Goal: Task Accomplishment & Management: Complete application form

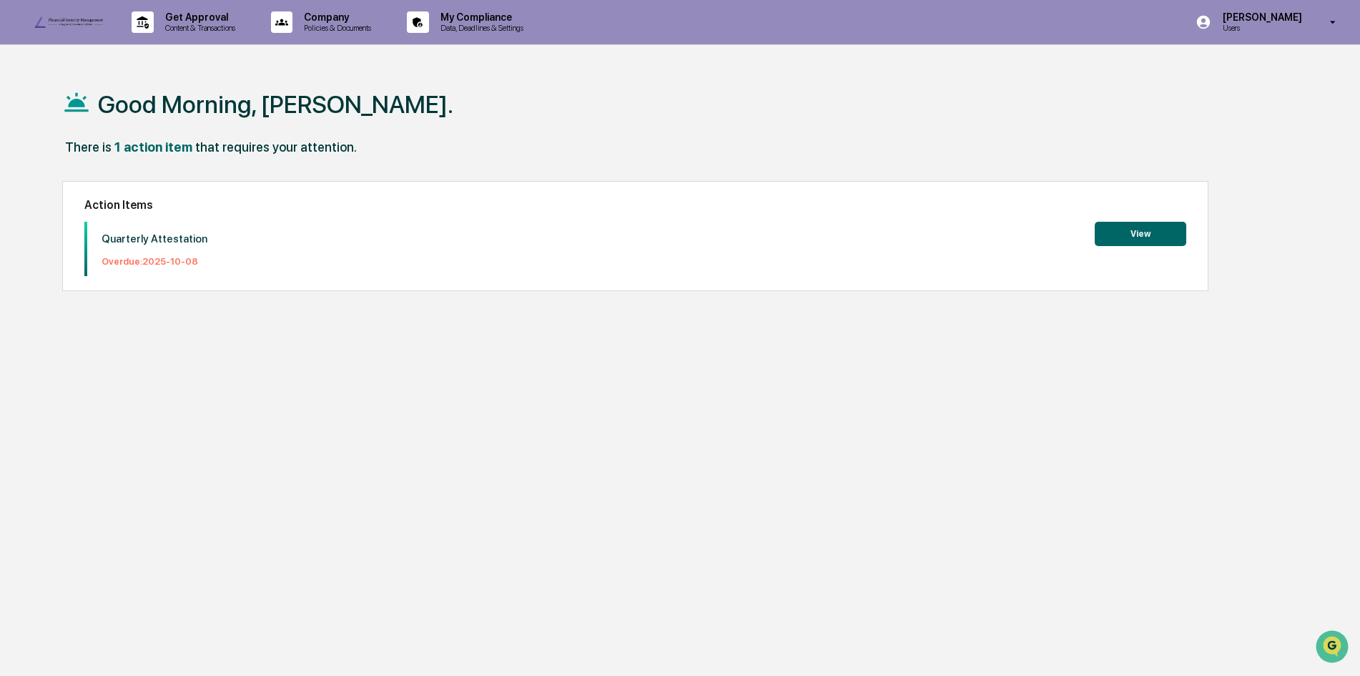
click at [1134, 233] on button "View" at bounding box center [1141, 234] width 92 height 24
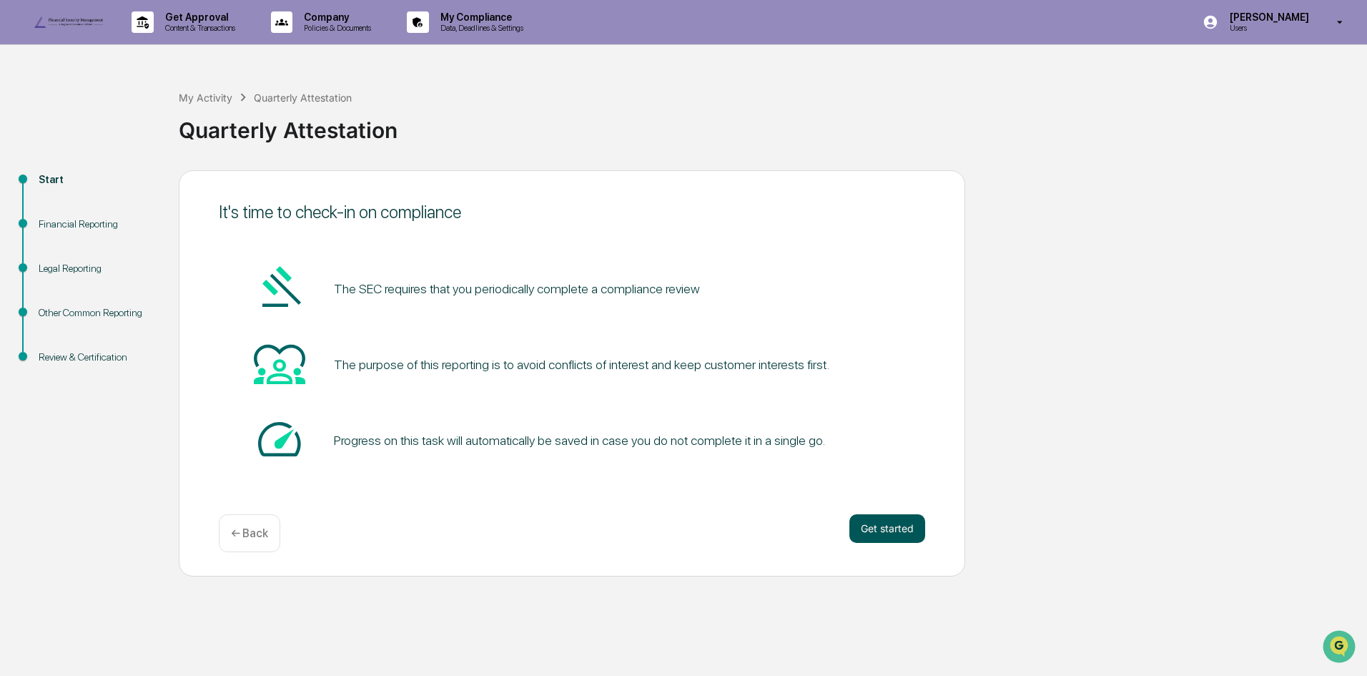
click at [892, 543] on button "Get started" at bounding box center [888, 528] width 76 height 29
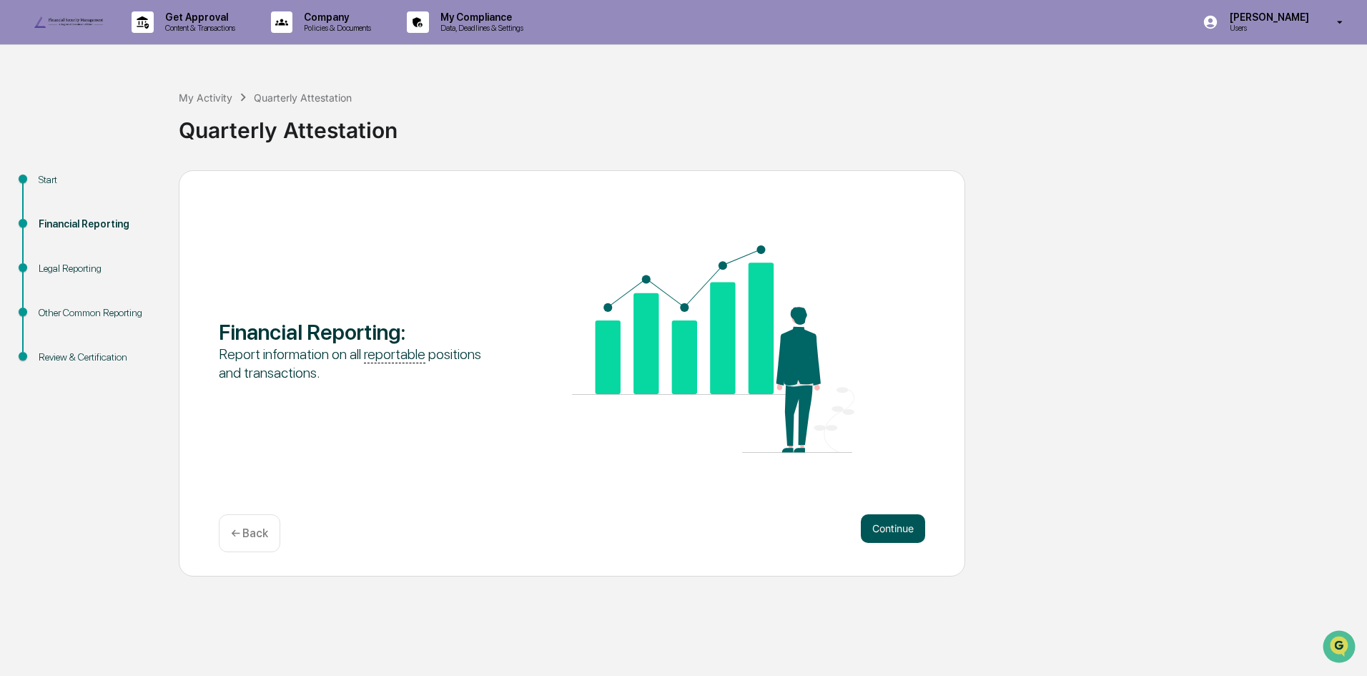
click at [886, 543] on button "Continue" at bounding box center [893, 528] width 64 height 29
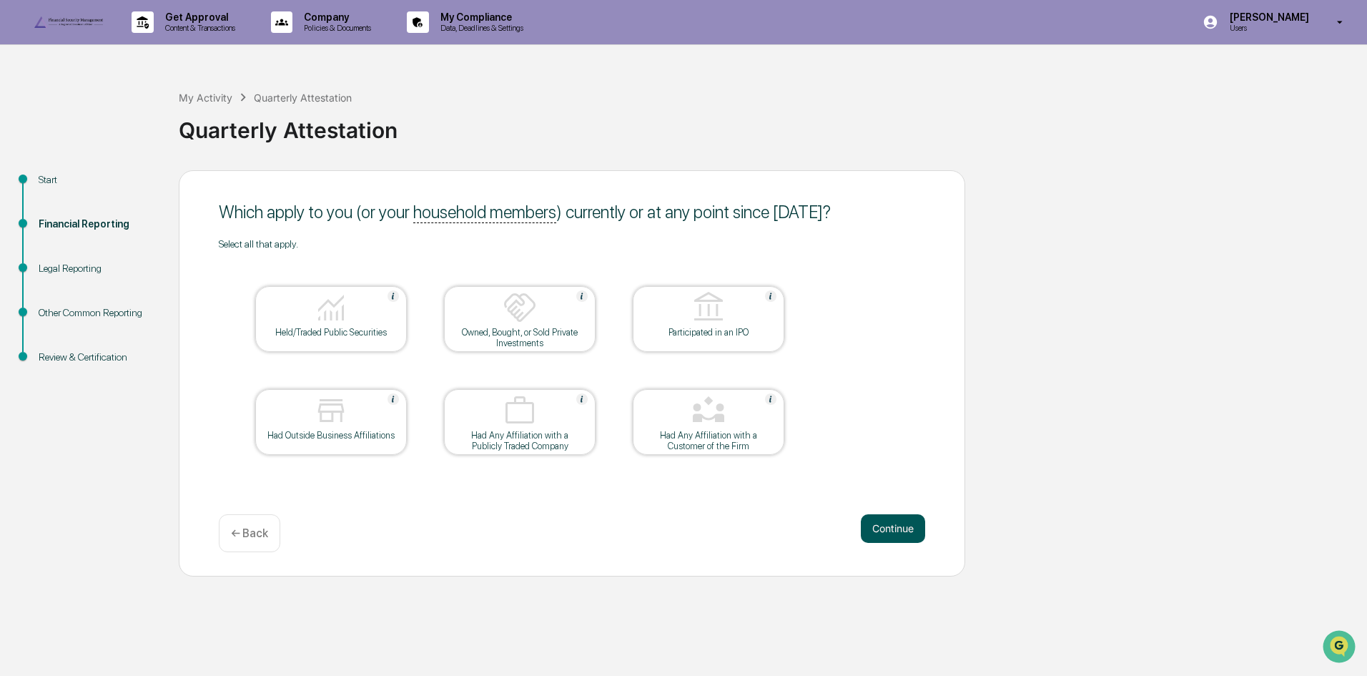
click at [870, 543] on button "Continue" at bounding box center [893, 528] width 64 height 29
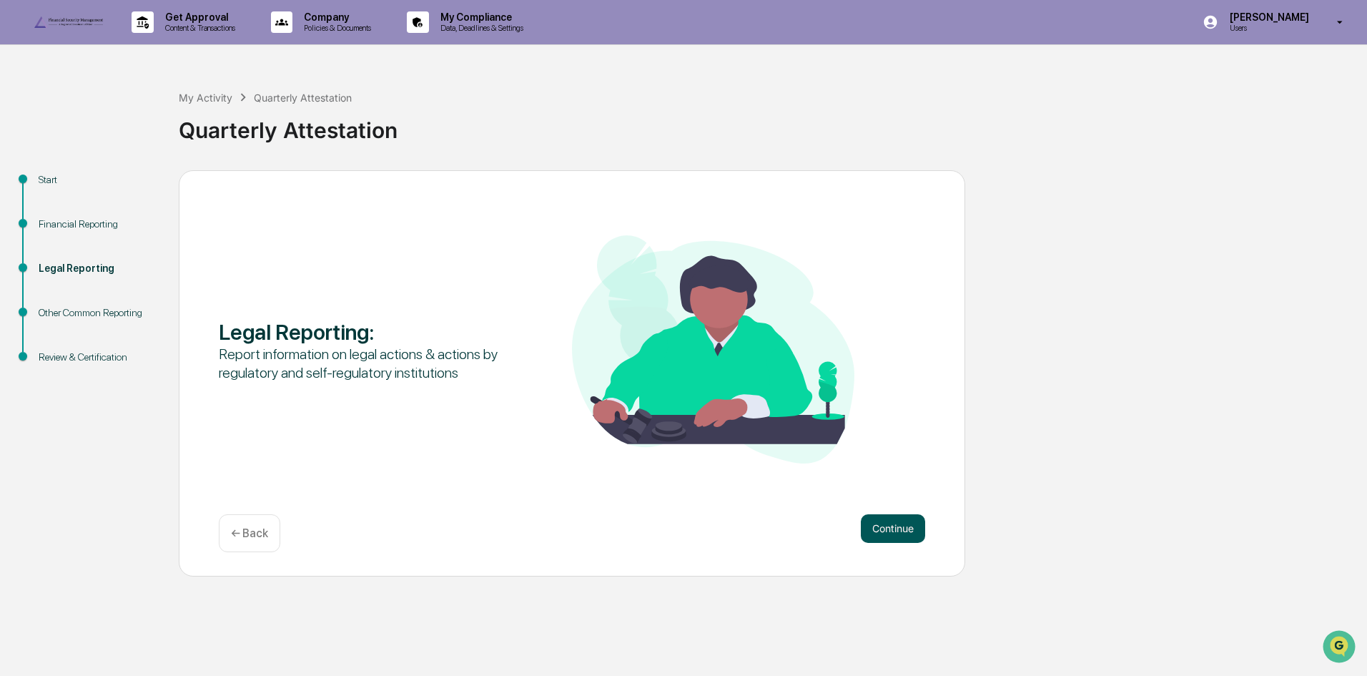
click at [880, 543] on button "Continue" at bounding box center [893, 528] width 64 height 29
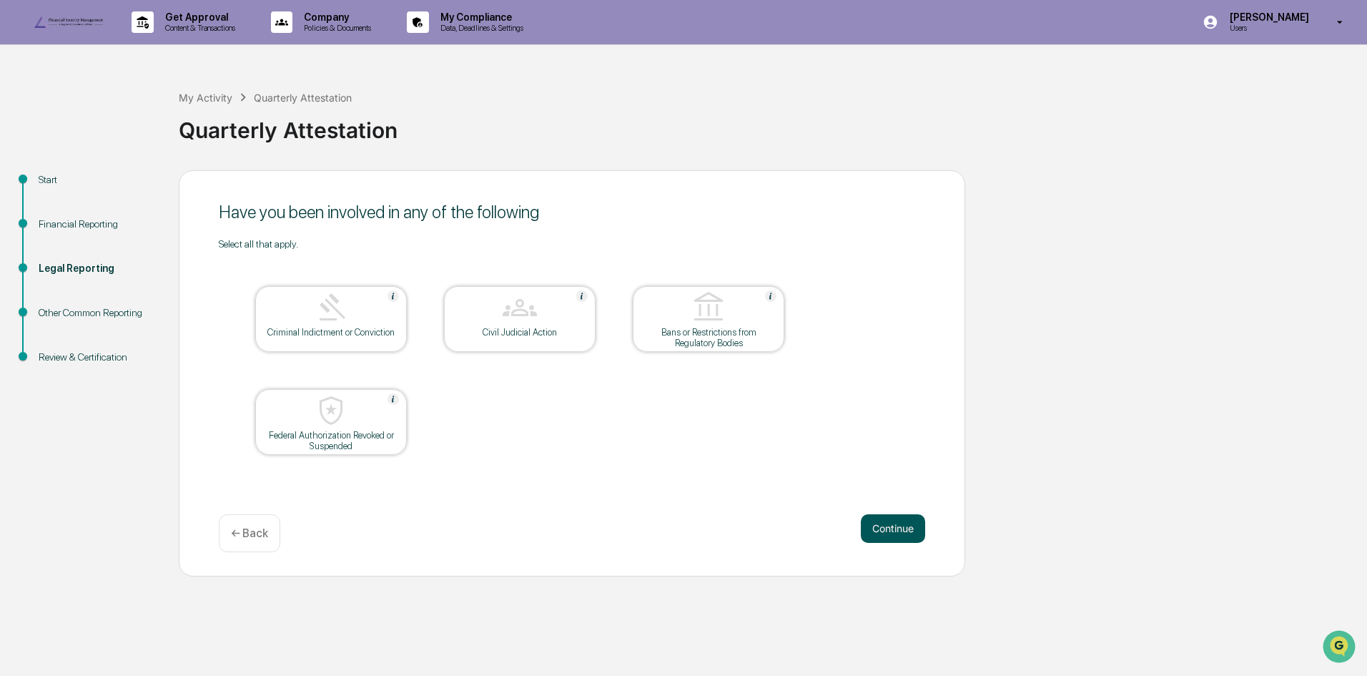
click at [883, 543] on button "Continue" at bounding box center [893, 528] width 64 height 29
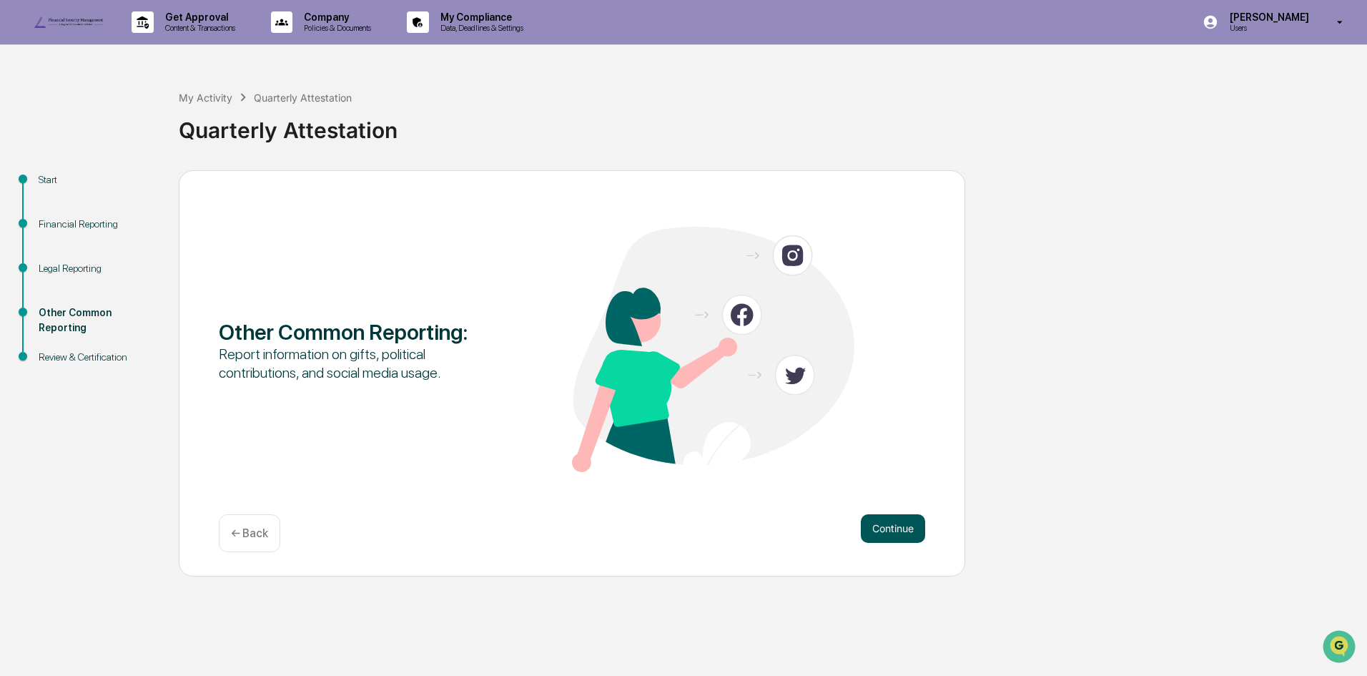
click at [883, 543] on button "Continue" at bounding box center [893, 528] width 64 height 29
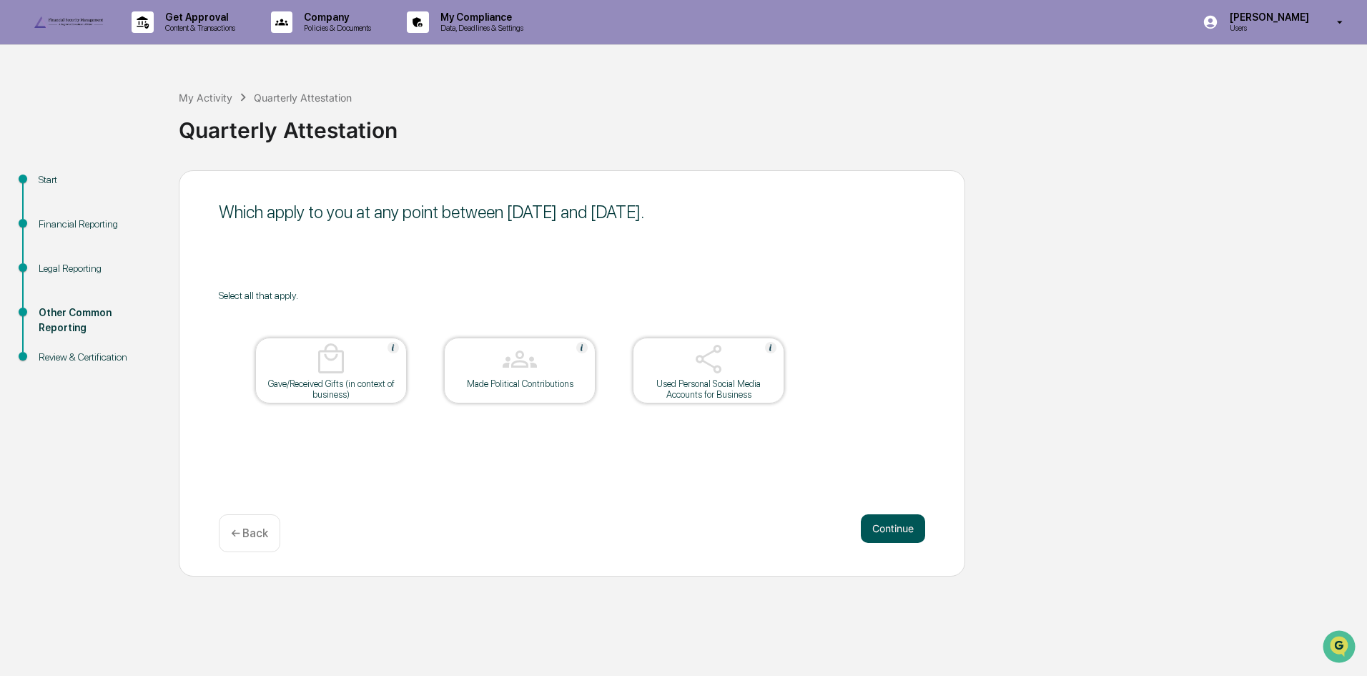
click at [882, 543] on button "Continue" at bounding box center [893, 528] width 64 height 29
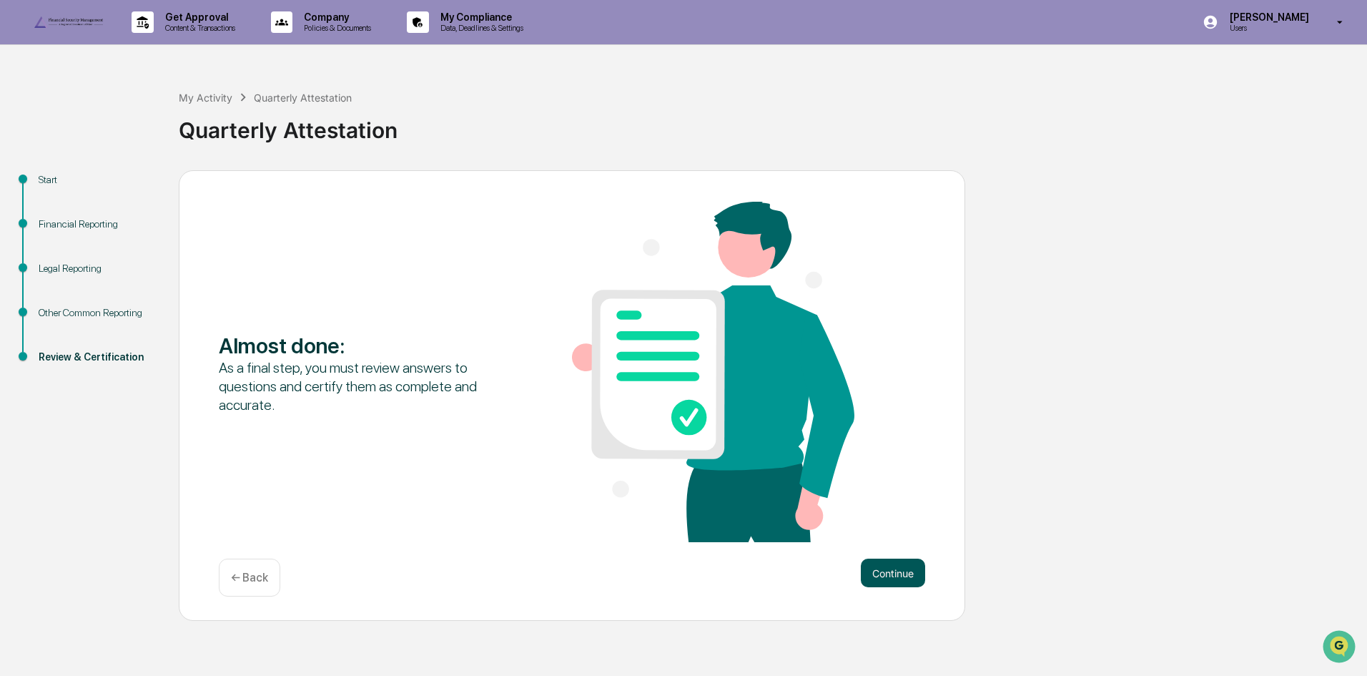
click at [883, 587] on button "Continue" at bounding box center [893, 573] width 64 height 29
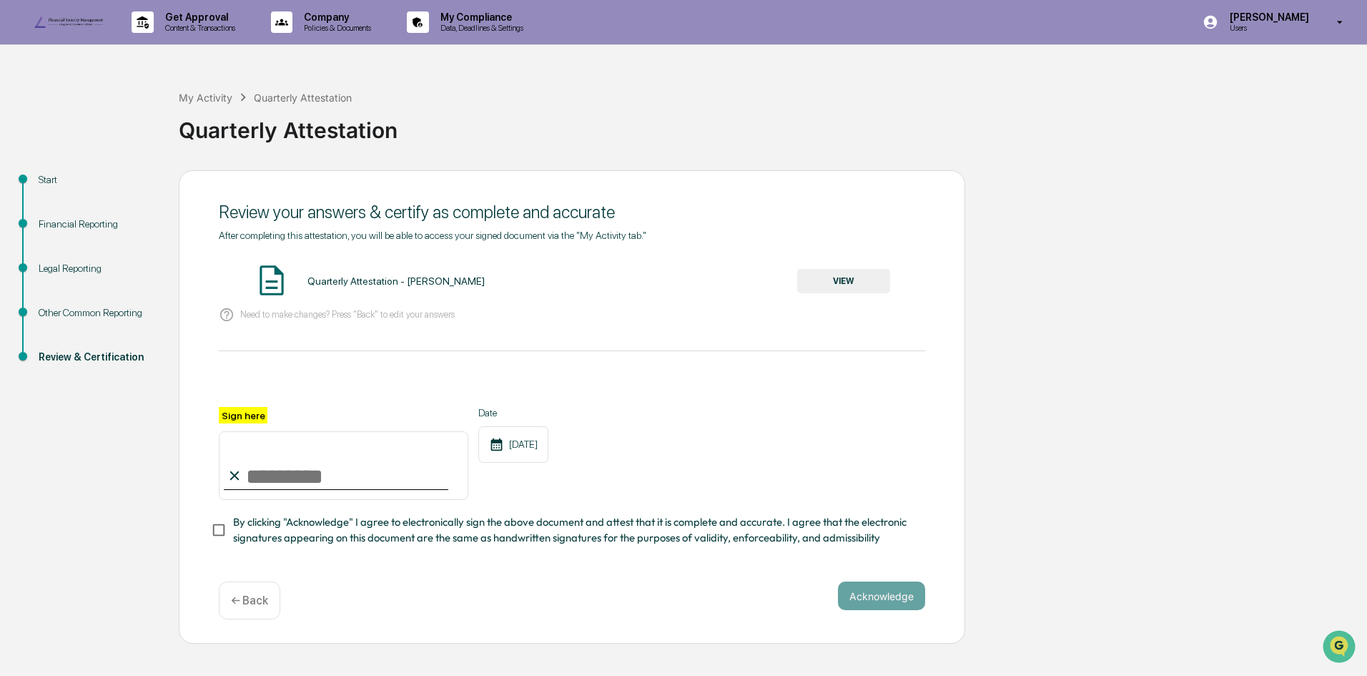
click at [848, 293] on button "VIEW" at bounding box center [843, 281] width 93 height 24
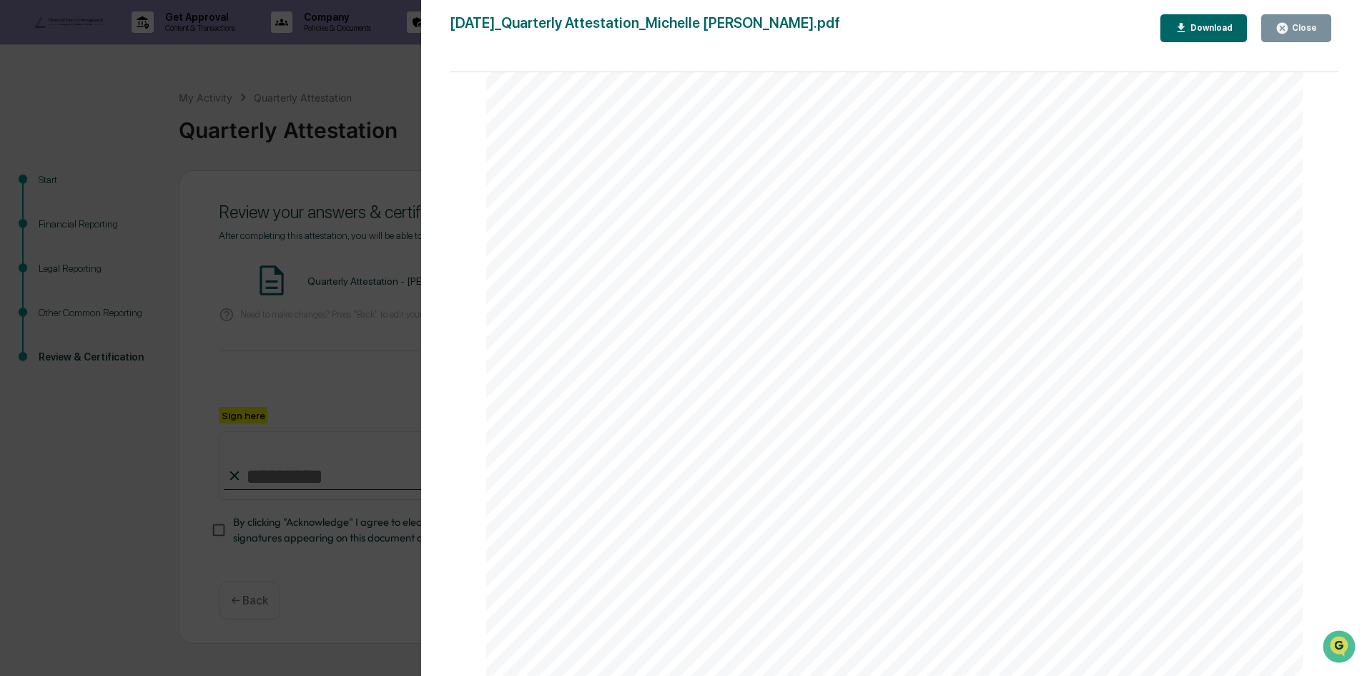
scroll to position [3527, 0]
click at [1297, 26] on div "Close" at bounding box center [1304, 28] width 28 height 10
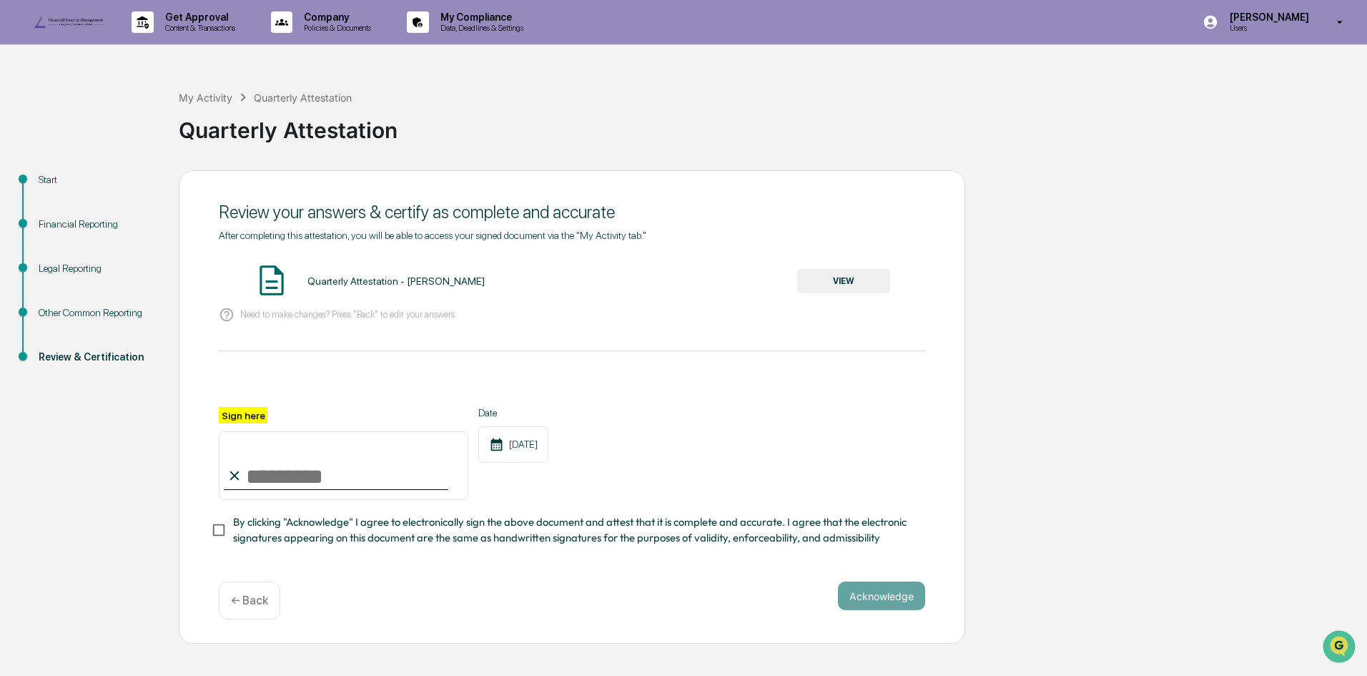
click at [265, 500] on input "Sign here" at bounding box center [344, 465] width 250 height 69
type input "**********"
click at [660, 481] on div "**********" at bounding box center [572, 453] width 707 height 93
click at [882, 610] on button "Acknowledge" at bounding box center [881, 595] width 87 height 29
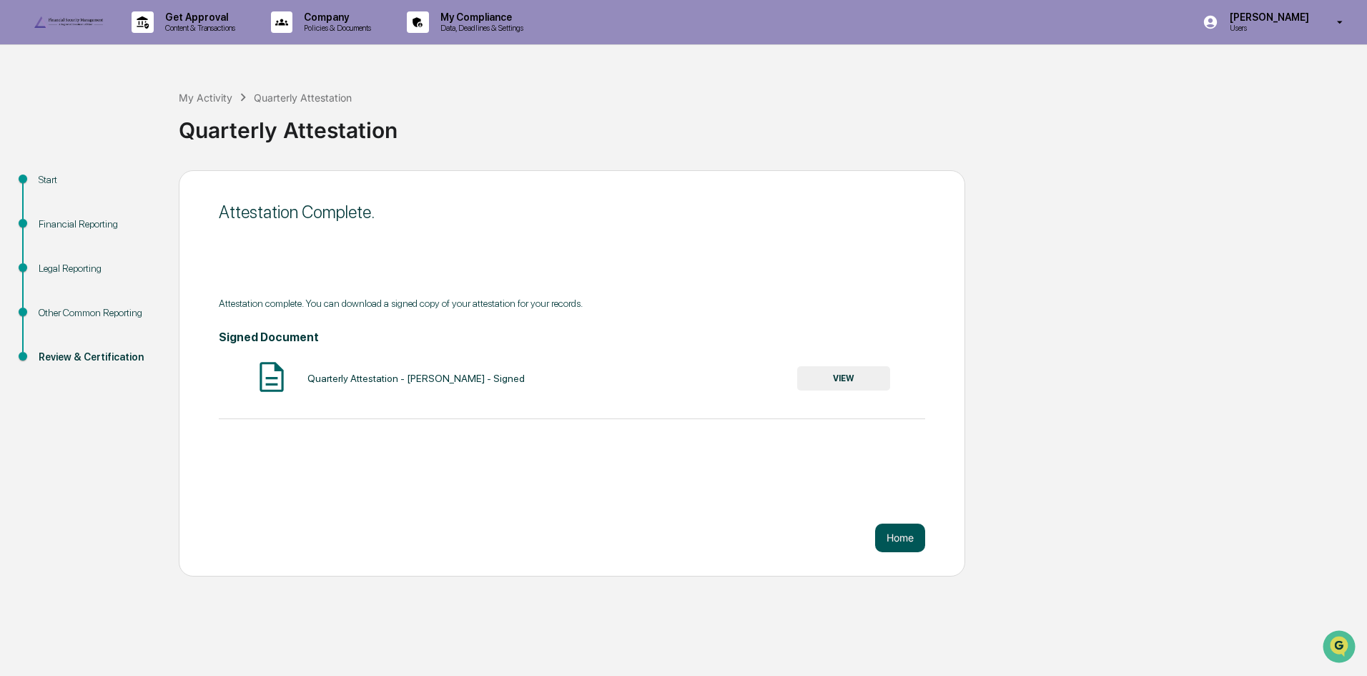
click at [899, 552] on button "Home" at bounding box center [900, 538] width 50 height 29
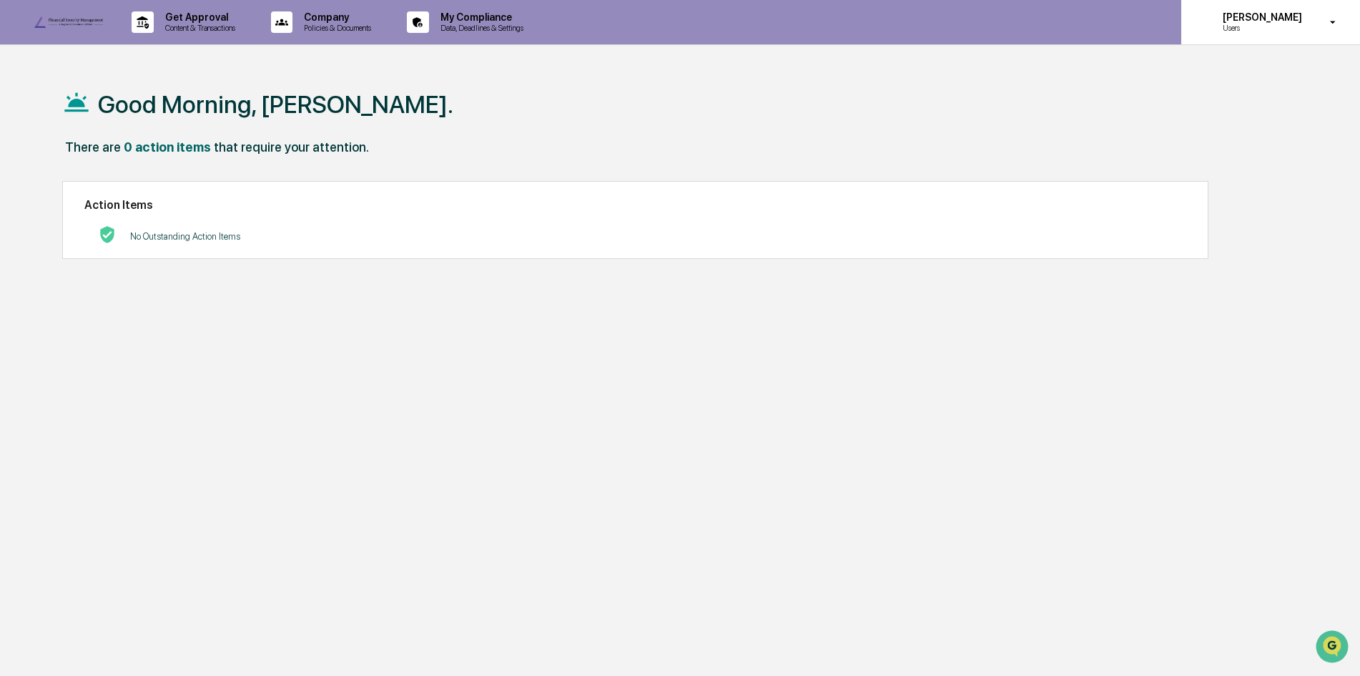
click at [1267, 21] on p "[PERSON_NAME]" at bounding box center [1261, 16] width 98 height 11
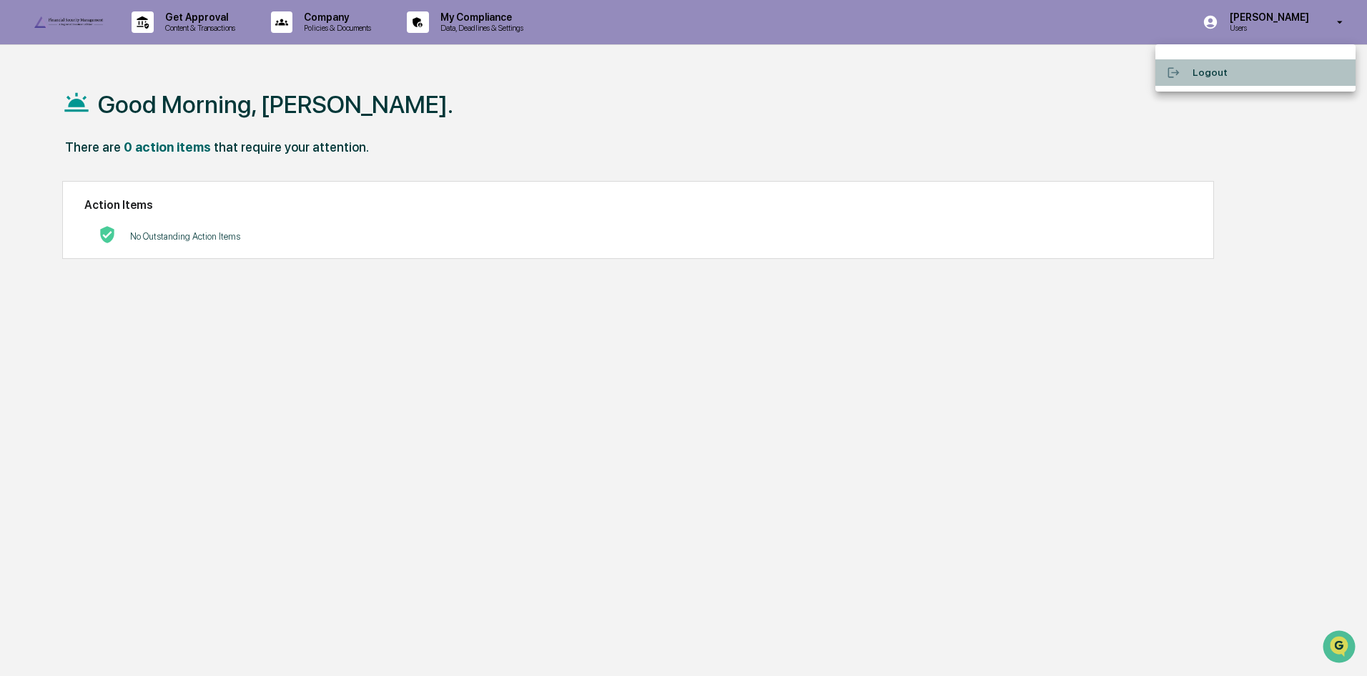
click at [1207, 69] on li "Logout" at bounding box center [1256, 72] width 200 height 26
